Goal: Task Accomplishment & Management: Complete application form

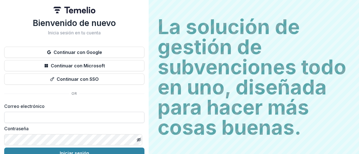
click at [27, 119] on input at bounding box center [74, 117] width 140 height 11
type input "**********"
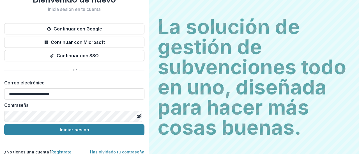
scroll to position [29, 0]
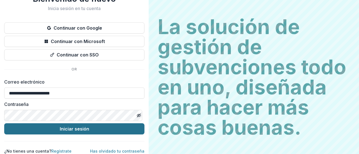
click at [68, 126] on font "Iniciar sesión" at bounding box center [74, 129] width 29 height 6
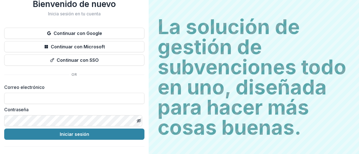
scroll to position [19, 0]
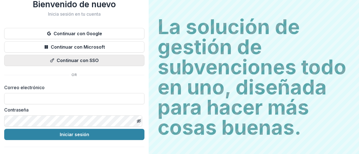
click at [96, 60] on font "Continuar con SSO" at bounding box center [78, 61] width 42 height 6
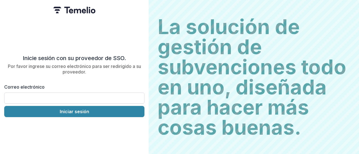
click at [17, 93] on input "Correo electrónico" at bounding box center [74, 98] width 140 height 11
type input "**********"
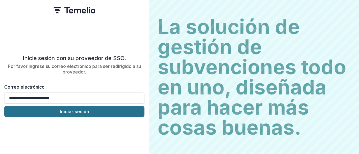
click at [70, 110] on font "Iniciar sesión" at bounding box center [74, 112] width 29 height 6
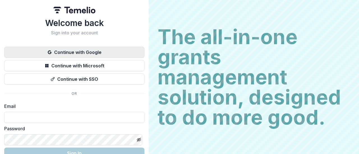
click at [105, 53] on button "Continue with Google" at bounding box center [74, 52] width 140 height 11
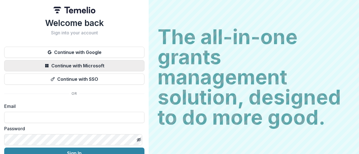
click at [100, 65] on button "Continue with Microsoft" at bounding box center [74, 65] width 140 height 11
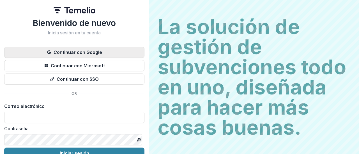
click at [86, 51] on font "Continuar con Google" at bounding box center [78, 53] width 48 height 6
click at [96, 51] on font "Continuar con Google" at bounding box center [78, 53] width 48 height 6
click at [81, 56] on button "Continuar con Google" at bounding box center [74, 52] width 140 height 11
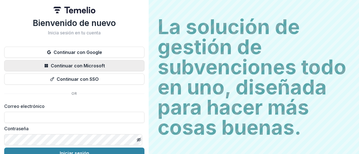
click at [98, 67] on font "Continuar con Microsoft" at bounding box center [78, 66] width 54 height 6
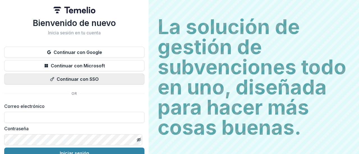
click at [89, 83] on button "Continuar con SSO" at bounding box center [74, 79] width 140 height 11
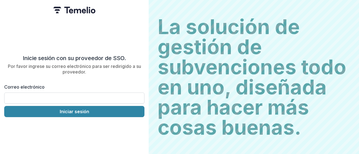
click at [41, 93] on input "Correo electrónico" at bounding box center [74, 98] width 140 height 11
type input "**********"
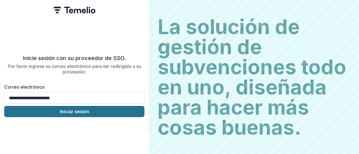
click at [70, 110] on font "Iniciar sesión" at bounding box center [74, 112] width 29 height 6
